Goal: Task Accomplishment & Management: Manage account settings

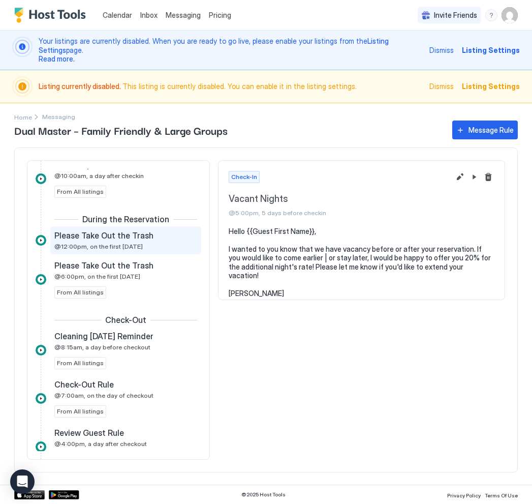
scroll to position [539, 0]
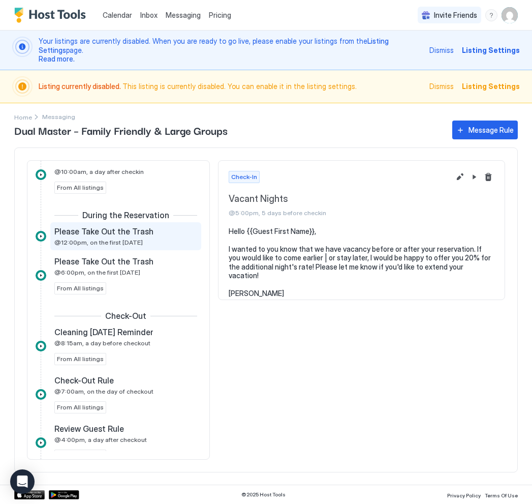
click at [131, 238] on span "@12:00pm, on the first [DATE]" at bounding box center [98, 242] width 88 height 8
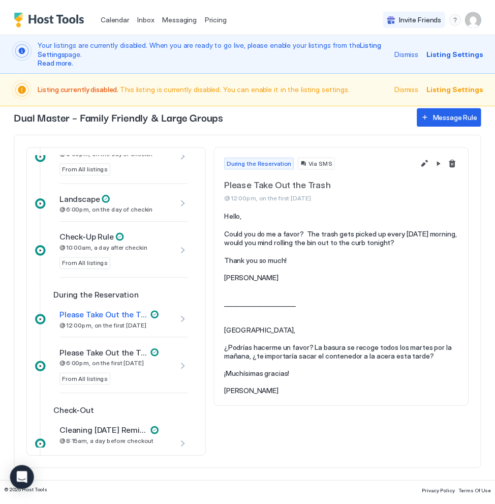
scroll to position [629, 0]
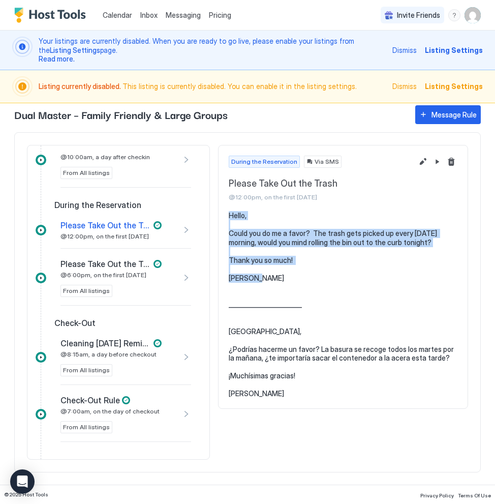
drag, startPoint x: 231, startPoint y: 216, endPoint x: 272, endPoint y: 281, distance: 77.0
click at [272, 281] on pre "Hello, Could you do me a favor? The trash gets picked up every [DATE] morning, …" at bounding box center [343, 304] width 229 height 187
copy pre "Hello, Could you do me a favor? The trash gets picked up every [DATE] morning, …"
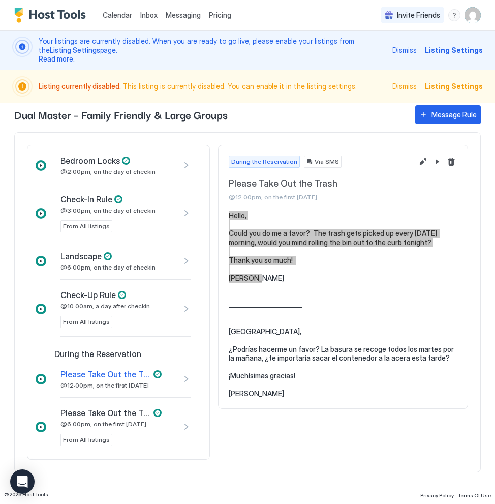
scroll to position [485, 0]
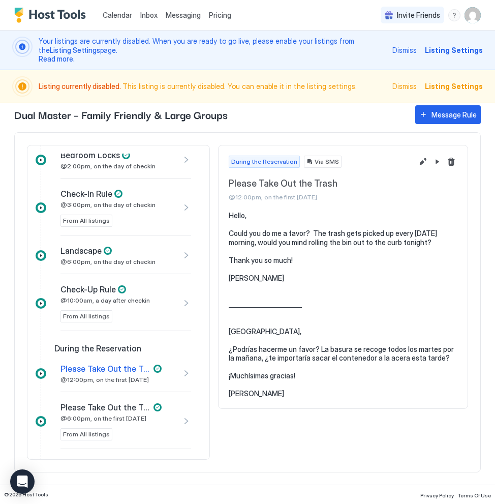
click at [106, 292] on span "Check-Up Rule" at bounding box center [87, 289] width 55 height 10
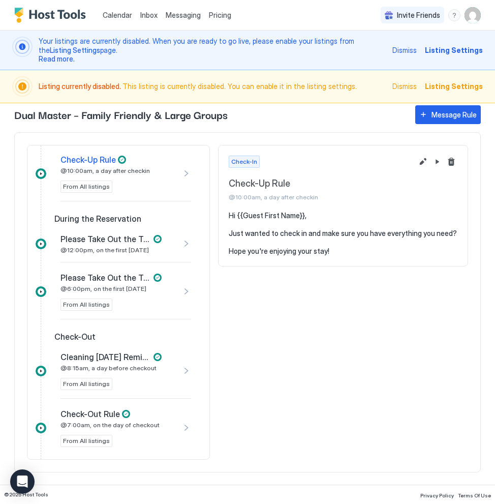
scroll to position [607, 0]
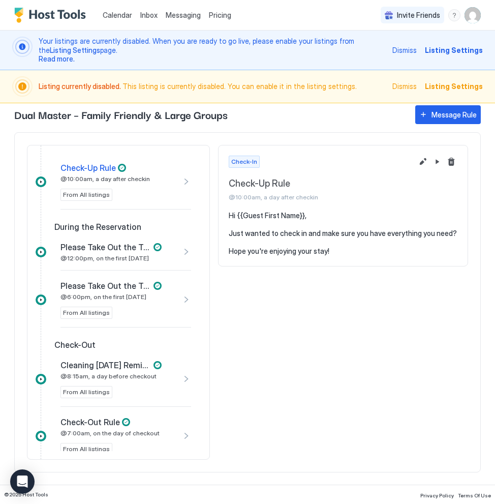
click at [138, 252] on div "Please Take Out the Trash @12:00pm, on the first [DATE]" at bounding box center [110, 252] width 101 height 20
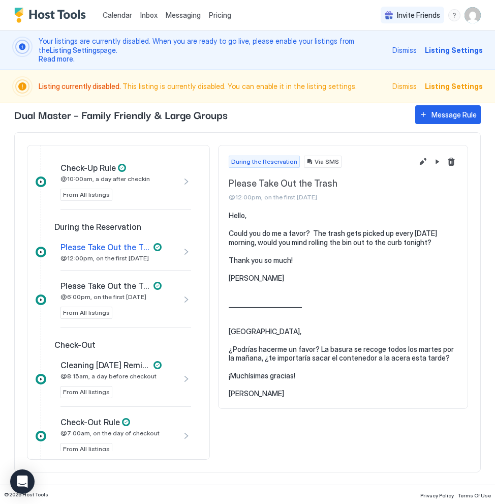
click at [135, 291] on div "Please Take Out the Trash @6:00pm, on the first [DATE]" at bounding box center [110, 291] width 101 height 20
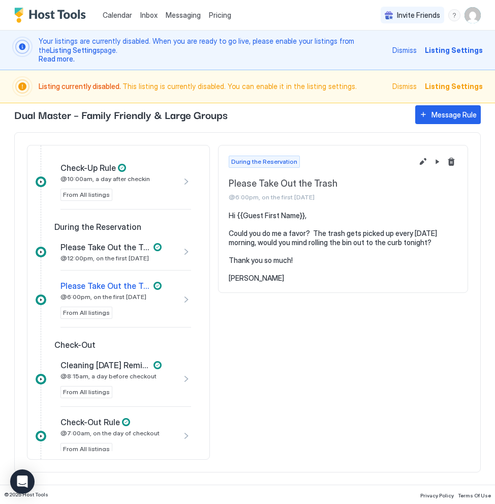
click at [102, 353] on div "Cleaning [DATE] Reminder @8:15am, a day before checkout From All listings" at bounding box center [125, 379] width 131 height 55
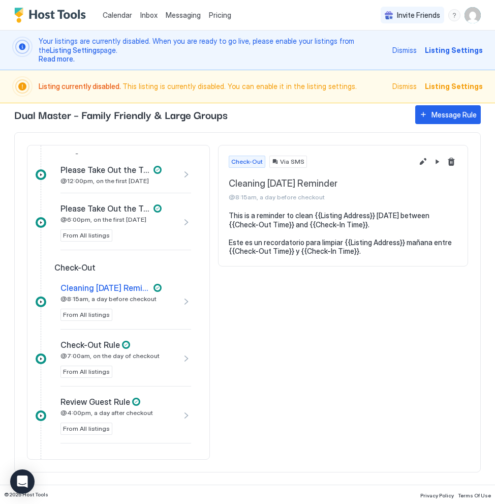
scroll to position [681, 0]
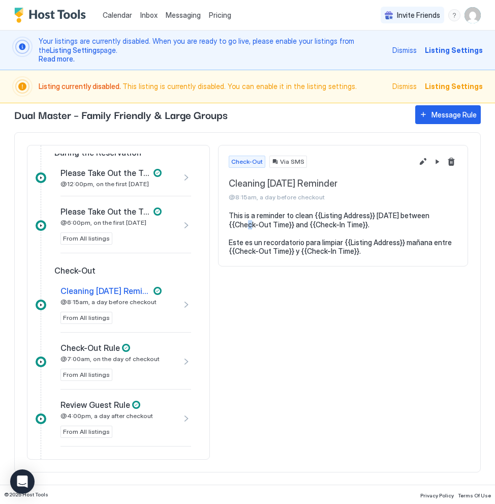
drag, startPoint x: 241, startPoint y: 222, endPoint x: 233, endPoint y: 219, distance: 8.7
click at [240, 222] on pre "This is a reminder to clean {{Listing Address}} [DATE] between {{Check-Out Time…" at bounding box center [343, 233] width 229 height 45
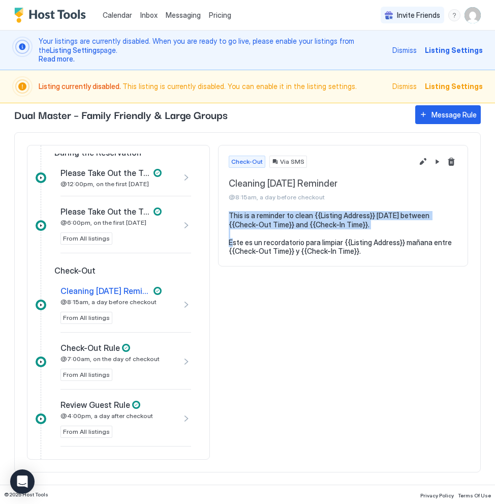
drag, startPoint x: 227, startPoint y: 217, endPoint x: 381, endPoint y: 233, distance: 154.9
click at [381, 233] on section "This is a reminder to clean {{Listing Address}} [DATE] between {{Check-Out Time…" at bounding box center [343, 238] width 249 height 55
copy pre "This is a reminder to clean {{Listing Address}} [DATE] between {{Check-Out Time…"
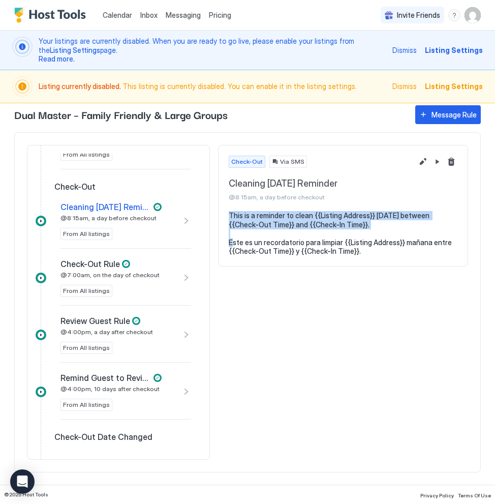
scroll to position [767, 0]
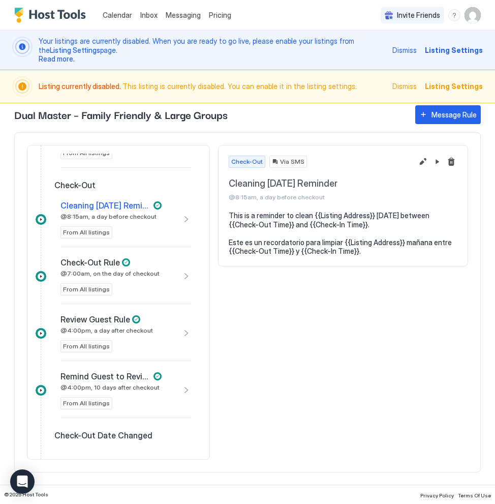
click at [104, 265] on span "Check-Out Rule" at bounding box center [89, 262] width 59 height 10
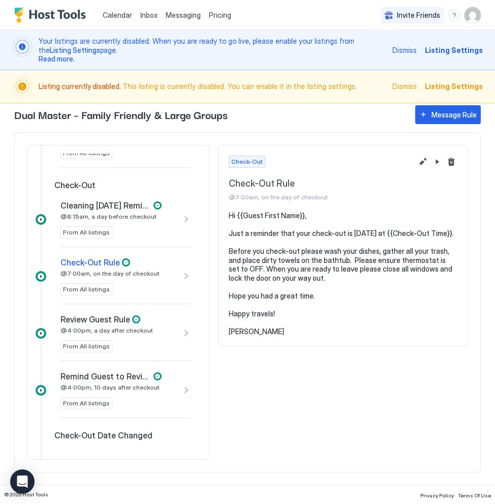
scroll to position [767, 0]
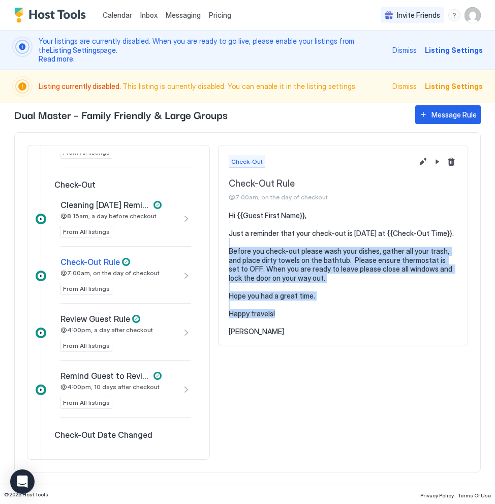
drag, startPoint x: 229, startPoint y: 253, endPoint x: 317, endPoint y: 322, distance: 112.6
click at [317, 322] on pre "Hi {{Guest First Name}}, Just a reminder that your check-out is [DATE] at {{Che…" at bounding box center [343, 273] width 229 height 125
copy pre "Before you check-out please wash your dishes, gather all your trash, and place …"
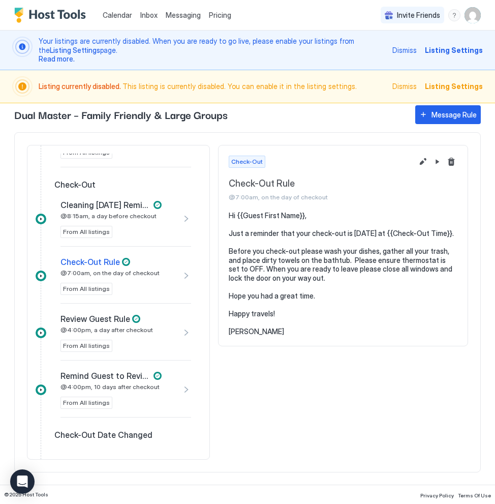
click at [264, 333] on pre "Hi {{Guest First Name}}, Just a reminder that your check-out is [DATE] at {{Che…" at bounding box center [343, 273] width 229 height 125
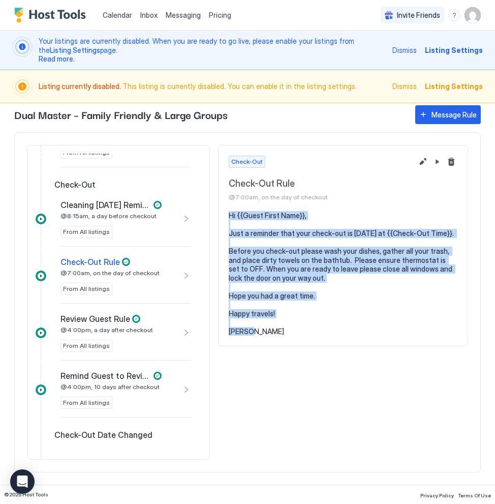
drag, startPoint x: 262, startPoint y: 332, endPoint x: 222, endPoint y: 214, distance: 124.6
click at [222, 214] on section "Hi {{Guest First Name}}, Just a reminder that your check-out is [DATE] at {{Che…" at bounding box center [343, 278] width 249 height 135
copy pre "Hi {{Guest First Name}}, Just a reminder that your check-out is [DATE] at {{Che…"
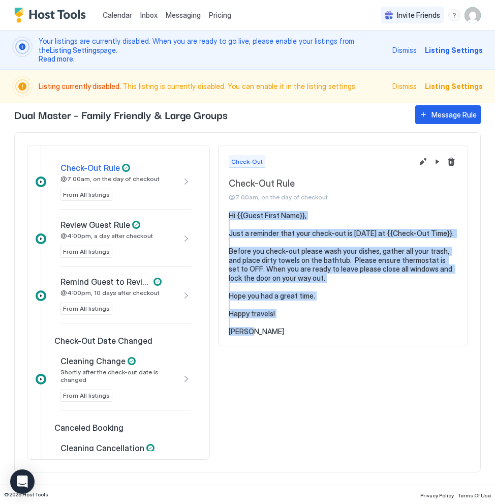
scroll to position [862, 0]
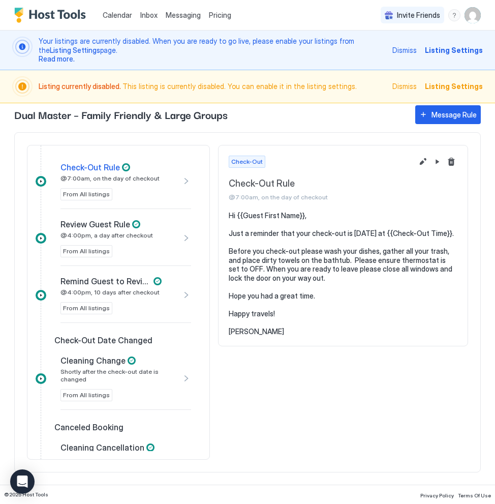
click at [95, 227] on span "Review Guest Rule" at bounding box center [95, 224] width 70 height 10
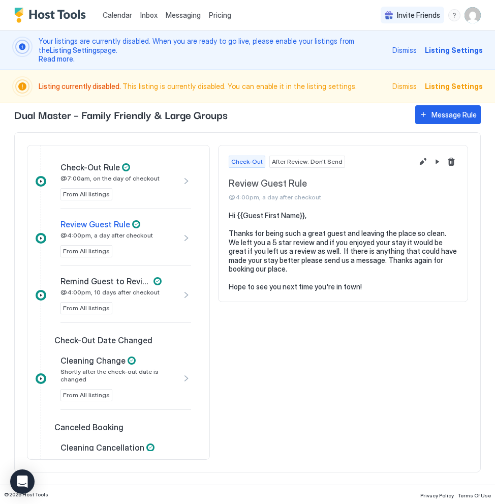
click at [126, 303] on div "Remind Guest to Review Rule @4:00pm, 10 days after checkout From All listings" at bounding box center [116, 295] width 112 height 38
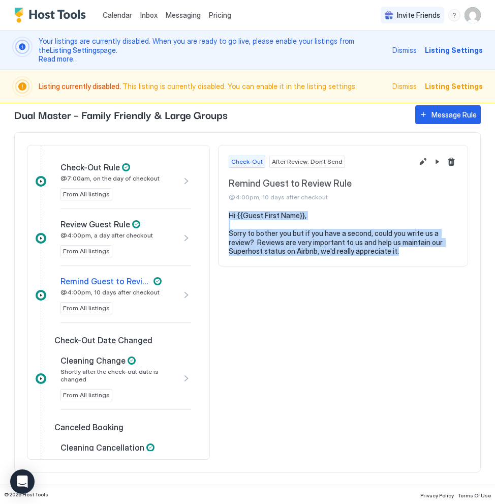
drag, startPoint x: 227, startPoint y: 217, endPoint x: 395, endPoint y: 261, distance: 173.5
click at [395, 261] on section "Hi {{Guest First Name}}, Sorry to bother you but if you have a second, could yo…" at bounding box center [343, 238] width 249 height 55
copy pre "Hi {{Guest First Name}}, Sorry to bother you but if you have a second, could yo…"
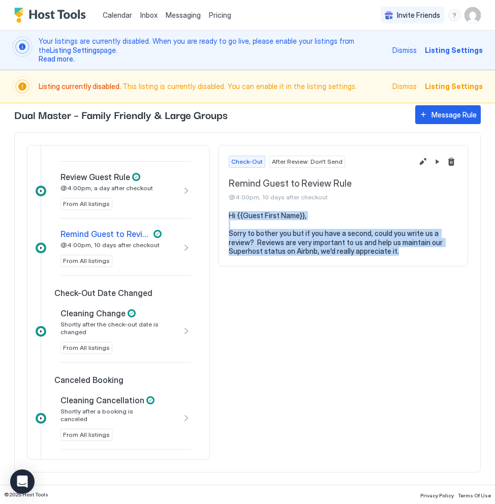
scroll to position [911, 0]
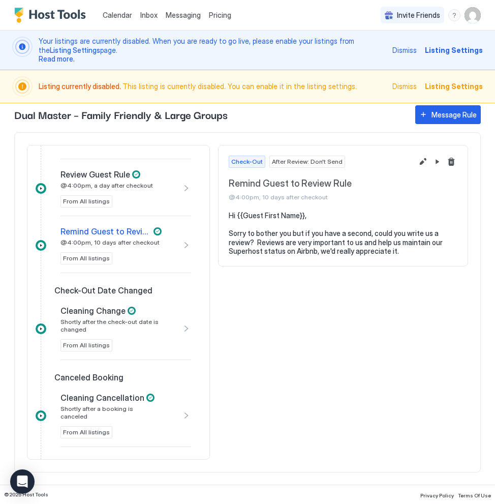
click at [153, 296] on div "Check-Out Date Changed" at bounding box center [119, 291] width 166 height 12
click at [136, 298] on div "Cleaning Change Shortly after the check-out date is changed From All listings" at bounding box center [125, 328] width 131 height 63
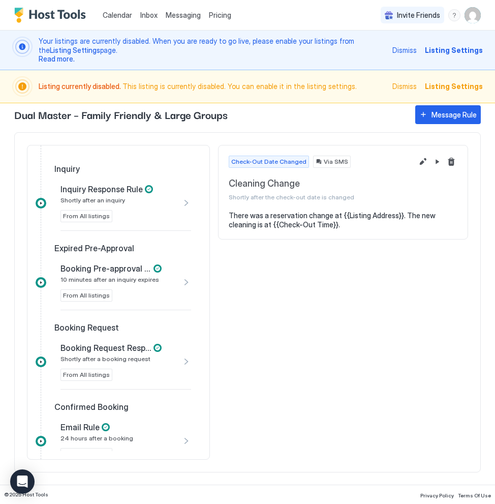
click at [184, 17] on span "Messaging" at bounding box center [183, 15] width 35 height 9
click at [150, 15] on span "Inbox" at bounding box center [148, 15] width 17 height 9
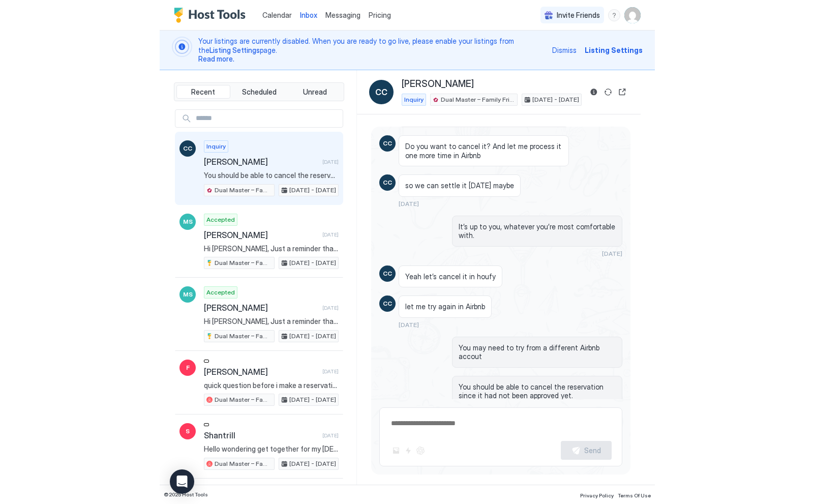
scroll to position [644, 0]
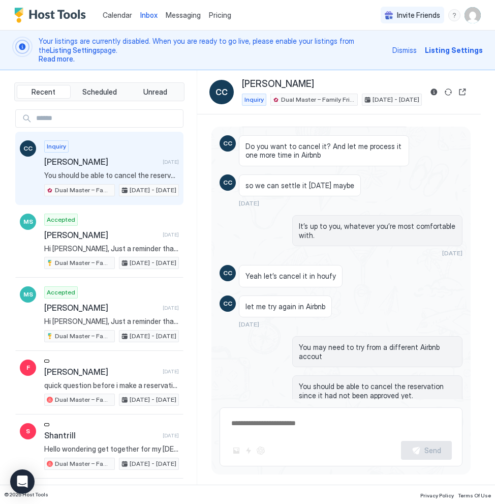
click at [473, 19] on img "User profile" at bounding box center [473, 15] width 16 height 16
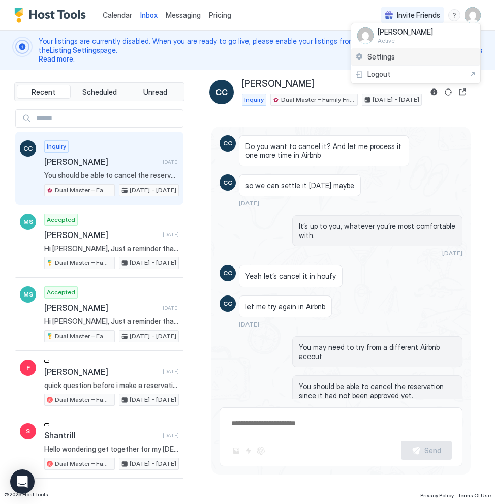
click at [420, 52] on div "Settings" at bounding box center [415, 57] width 129 height 18
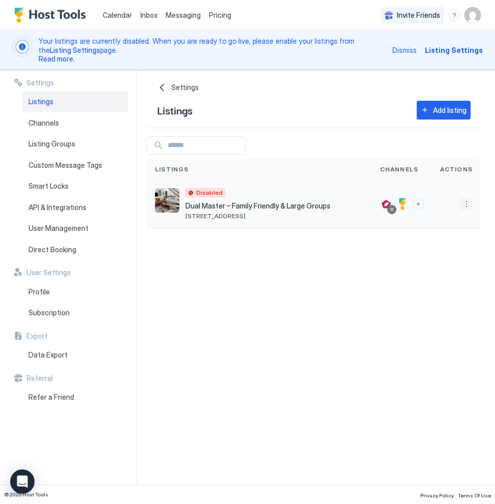
click at [466, 202] on button "More options" at bounding box center [467, 204] width 12 height 12
click at [443, 286] on div "Delete" at bounding box center [441, 283] width 70 height 16
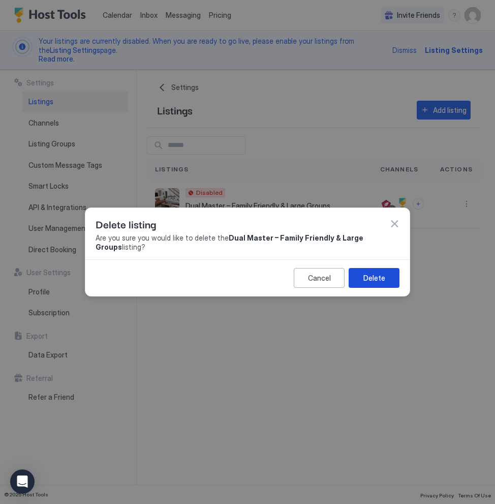
click at [375, 277] on div "Delete" at bounding box center [374, 277] width 22 height 11
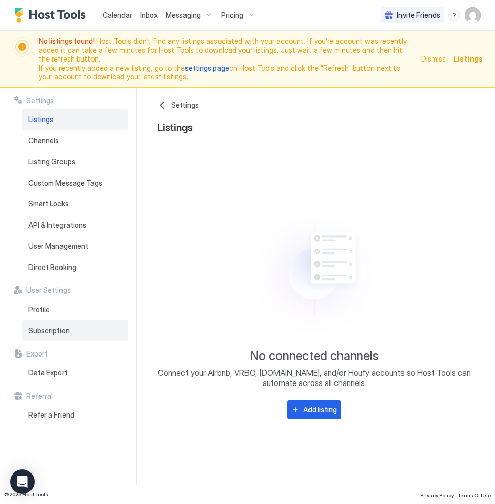
click at [51, 320] on div "Subscription" at bounding box center [75, 330] width 106 height 21
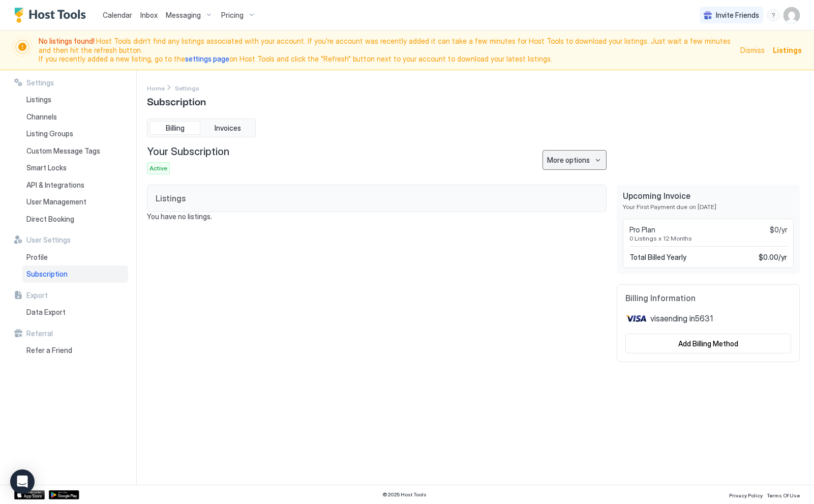
click at [532, 164] on div "More options" at bounding box center [568, 160] width 43 height 11
click at [532, 209] on span "Cancel Subscription" at bounding box center [576, 211] width 59 height 8
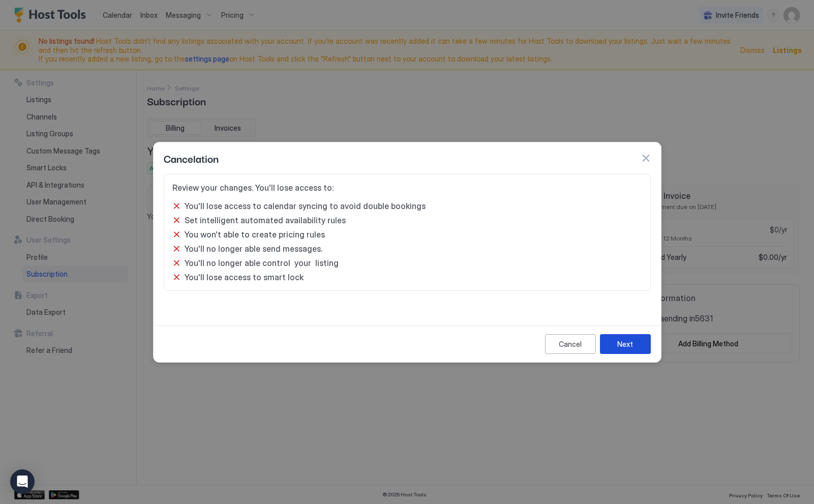
click at [532, 342] on div "Next" at bounding box center [625, 344] width 16 height 11
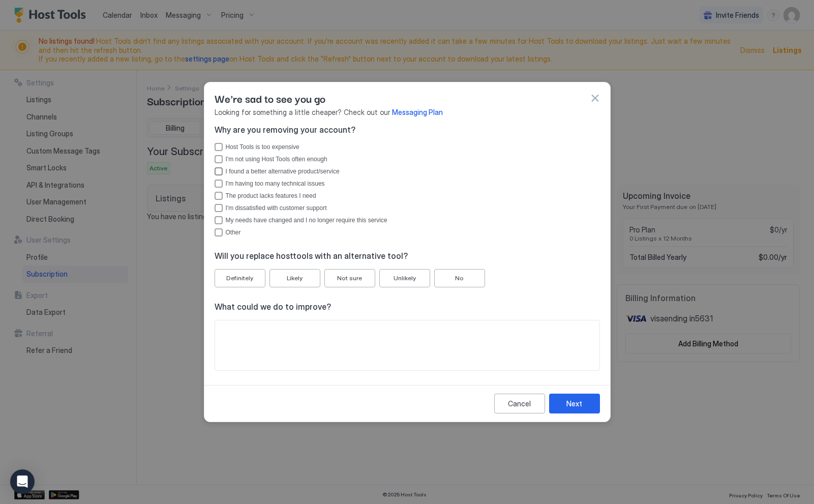
click at [258, 172] on div "I found a better alternative product/service" at bounding box center [413, 171] width 374 height 7
click at [251, 281] on div "Definitely" at bounding box center [239, 277] width 27 height 9
click at [532, 407] on div "Next" at bounding box center [574, 403] width 16 height 11
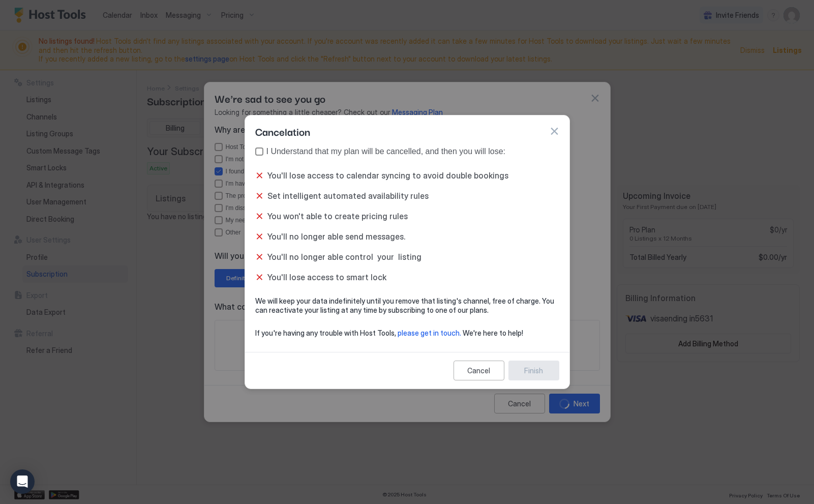
click at [309, 150] on div "I Understand that my plan will be cancelled, and then you will lose:" at bounding box center [412, 151] width 293 height 9
click at [526, 371] on div "Finish" at bounding box center [533, 370] width 19 height 11
click at [532, 371] on div "Finish" at bounding box center [533, 370] width 19 height 11
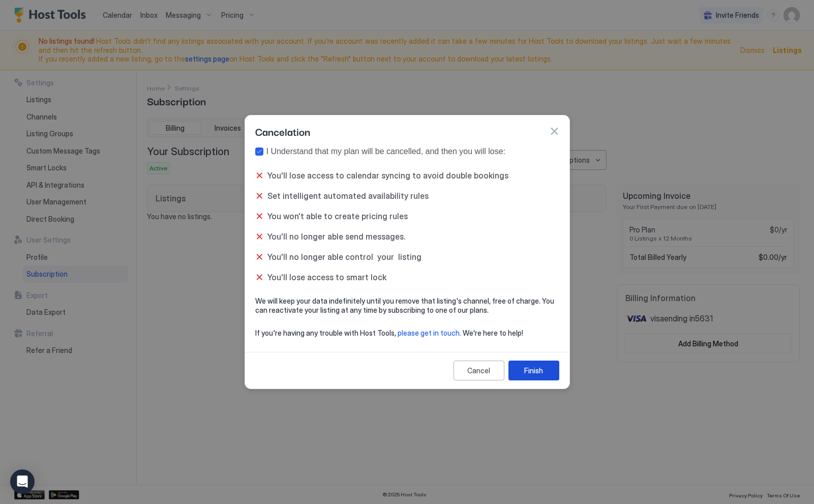
click at [528, 372] on div "Finish" at bounding box center [533, 370] width 19 height 11
click at [529, 371] on div "Finish" at bounding box center [533, 370] width 19 height 11
click at [527, 371] on div "Finish" at bounding box center [533, 370] width 19 height 11
click at [527, 371] on button "Finish" at bounding box center [533, 370] width 51 height 20
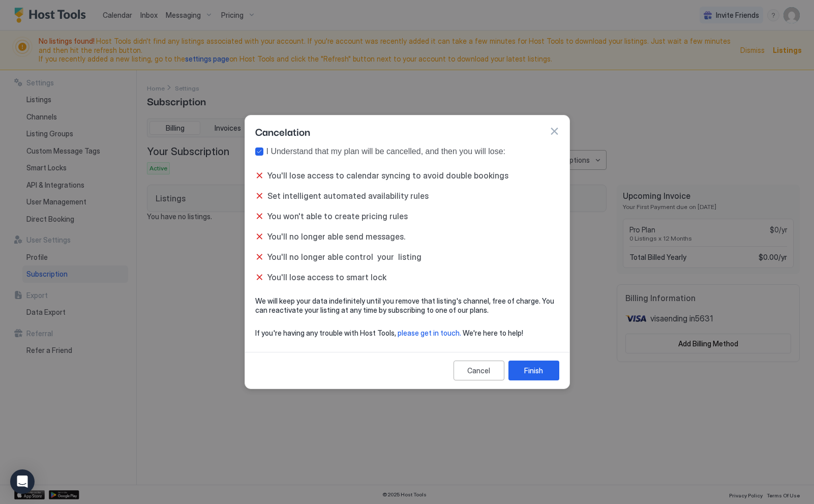
click at [532, 135] on button "button" at bounding box center [554, 131] width 10 height 10
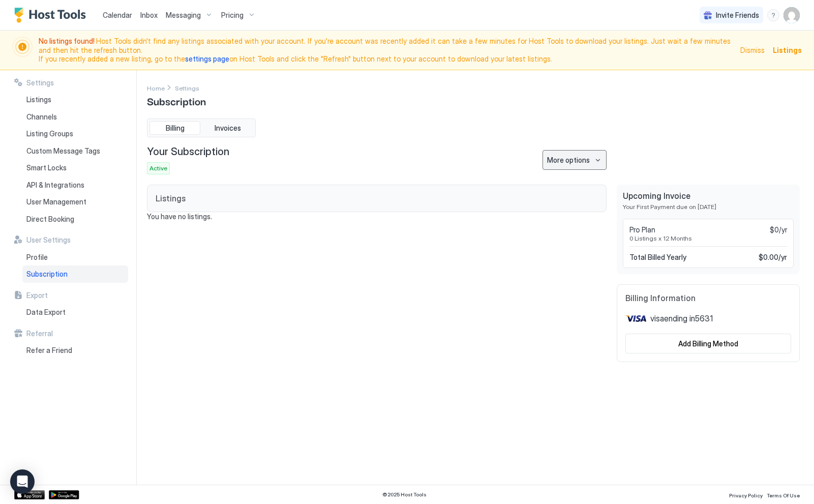
click at [532, 164] on div "More options" at bounding box center [568, 160] width 43 height 11
click at [532, 208] on span "Cancel Subscription" at bounding box center [576, 211] width 59 height 8
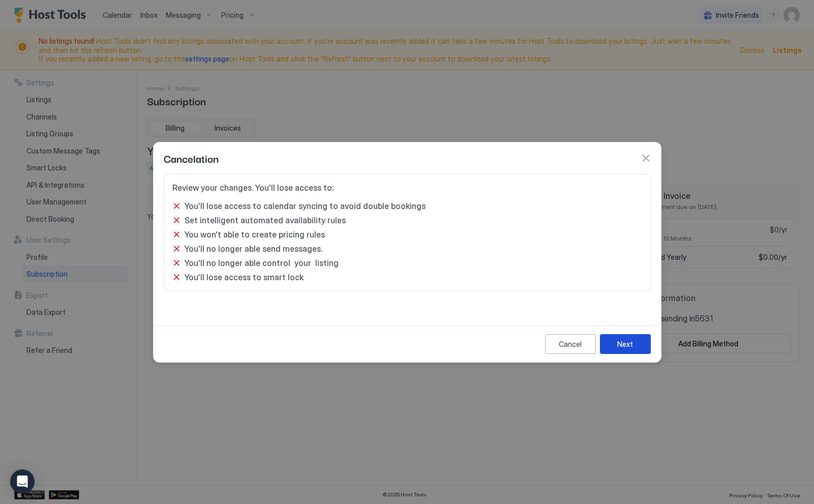
click at [532, 353] on button "Next" at bounding box center [625, 344] width 51 height 20
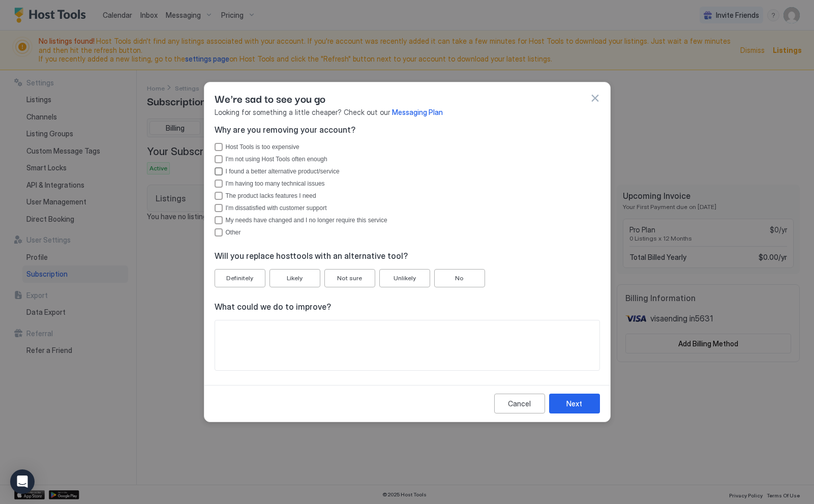
click at [280, 169] on div "I found a better alternative product/service" at bounding box center [413, 171] width 374 height 7
drag, startPoint x: 251, startPoint y: 276, endPoint x: 284, endPoint y: 284, distance: 34.5
click at [251, 276] on div "Definitely" at bounding box center [239, 277] width 27 height 9
click at [532, 407] on button "Next" at bounding box center [574, 403] width 51 height 20
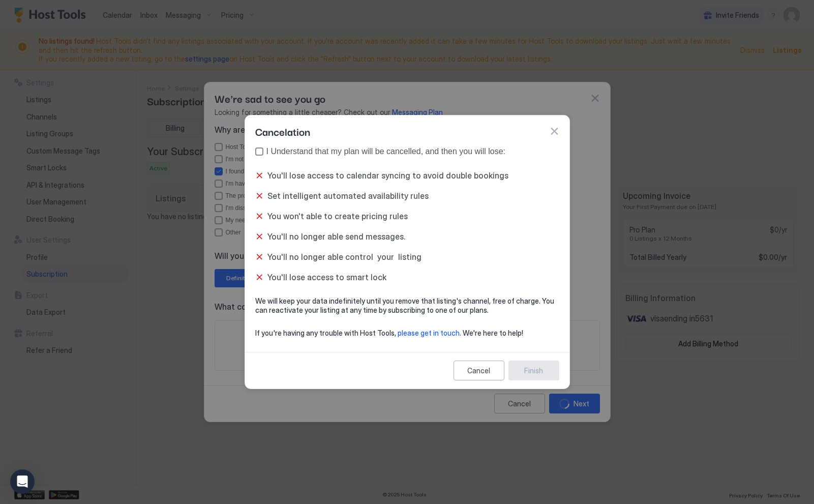
click at [350, 154] on div "I Understand that my plan will be cancelled, and then you will lose:" at bounding box center [412, 151] width 293 height 9
click at [531, 369] on div "Finish" at bounding box center [533, 370] width 19 height 11
click at [531, 370] on div "Finish" at bounding box center [533, 370] width 19 height 11
click at [435, 335] on span "please get in touch." at bounding box center [429, 332] width 64 height 9
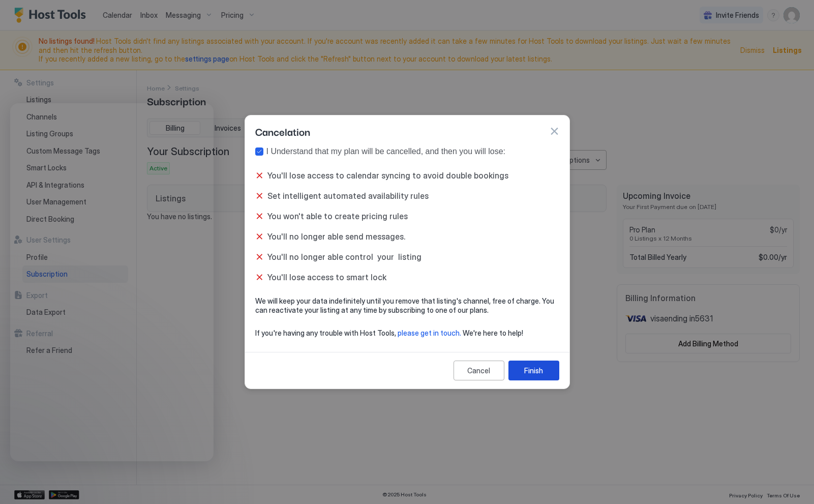
click at [532, 365] on div "Finish" at bounding box center [533, 370] width 19 height 11
click at [532, 129] on button "button" at bounding box center [554, 131] width 10 height 10
